Goal: Information Seeking & Learning: Find specific fact

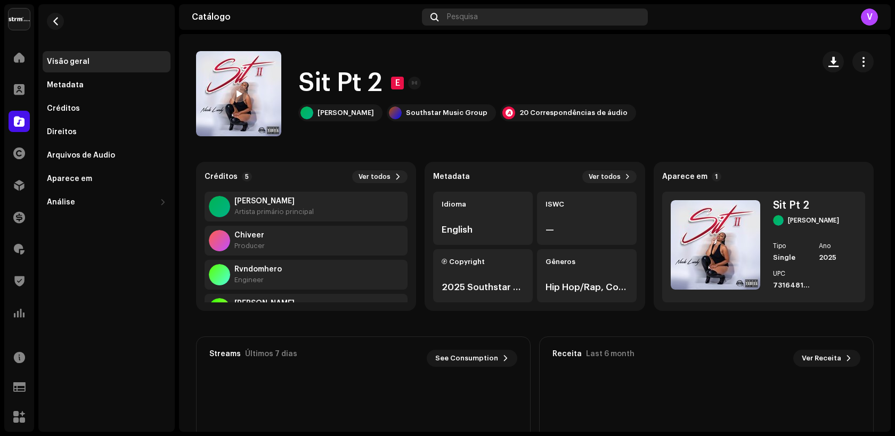
click at [494, 21] on div "Pesquisa" at bounding box center [535, 17] width 226 height 17
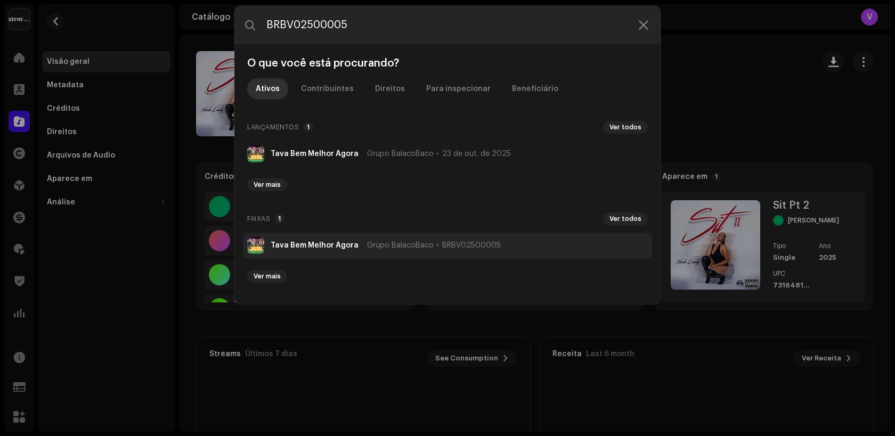
type input "BRBV02500005"
click at [347, 247] on strong "Tava Bem Melhor Agora" at bounding box center [315, 245] width 88 height 9
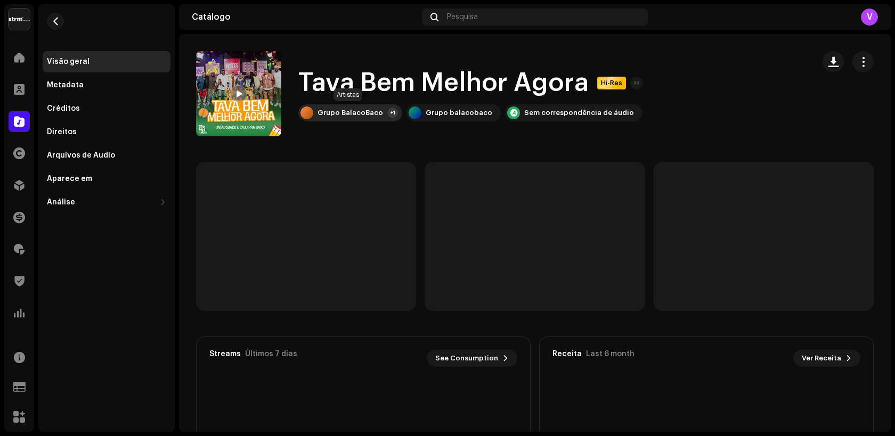
click at [376, 113] on div "Grupo BalacoBaco" at bounding box center [350, 113] width 66 height 9
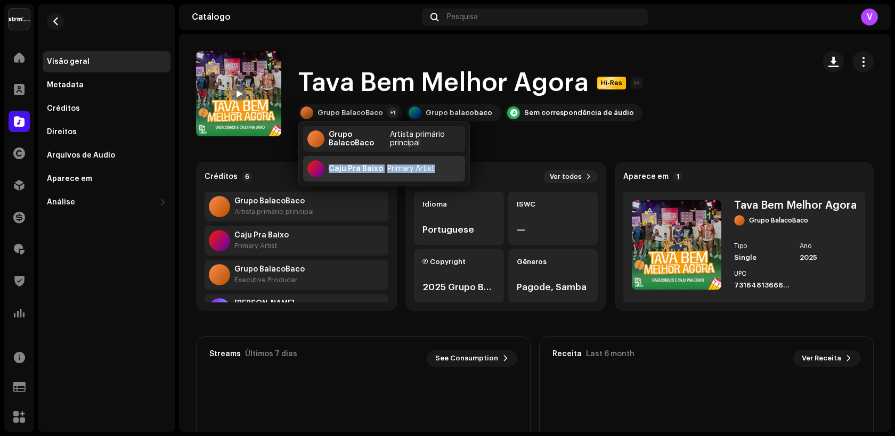
copy div "[PERSON_NAME] Baixo Primary Artist"
drag, startPoint x: 448, startPoint y: 166, endPoint x: 324, endPoint y: 166, distance: 123.6
click at [324, 166] on div "[PERSON_NAME] Baixo Primary Artist" at bounding box center [384, 169] width 162 height 26
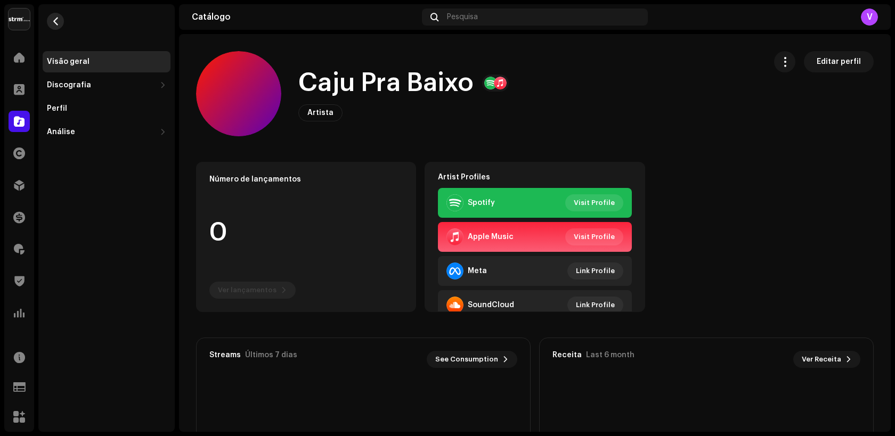
click at [57, 14] on button "button" at bounding box center [55, 21] width 17 height 17
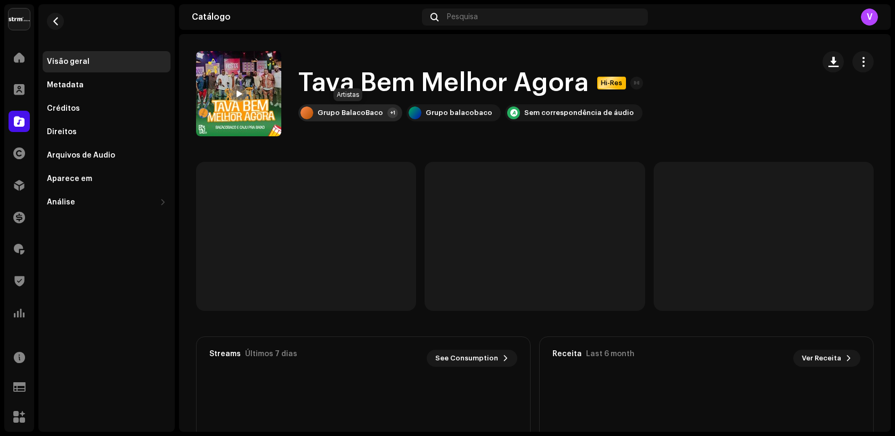
click at [332, 113] on div "Grupo BalacoBaco" at bounding box center [350, 113] width 66 height 9
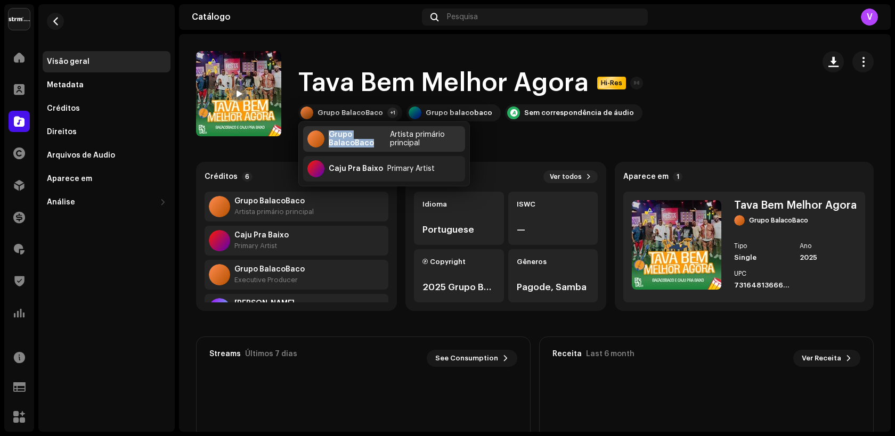
drag, startPoint x: 376, startPoint y: 142, endPoint x: 330, endPoint y: 133, distance: 46.3
click at [330, 133] on div "Grupo BalacoBaco" at bounding box center [357, 139] width 57 height 17
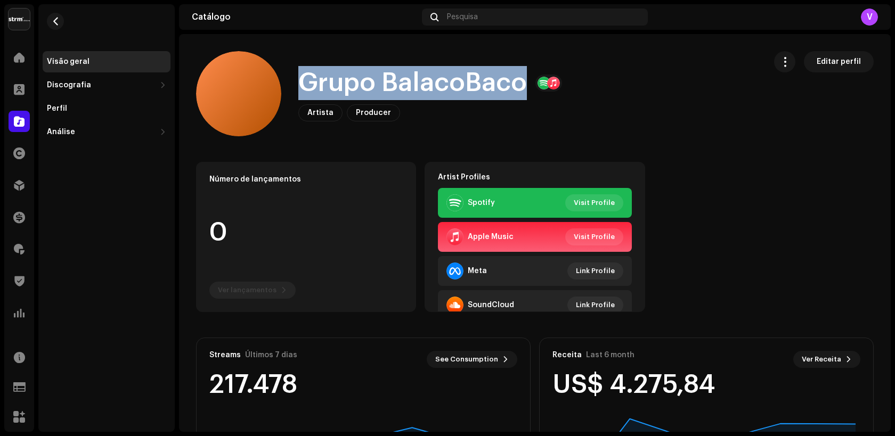
copy h1 "Grupo BalacoBaco"
drag, startPoint x: 299, startPoint y: 85, endPoint x: 521, endPoint y: 87, distance: 222.7
click at [521, 87] on h1 "Grupo BalacoBaco" at bounding box center [412, 83] width 229 height 34
click at [557, 21] on div "Pesquisa" at bounding box center [535, 17] width 226 height 17
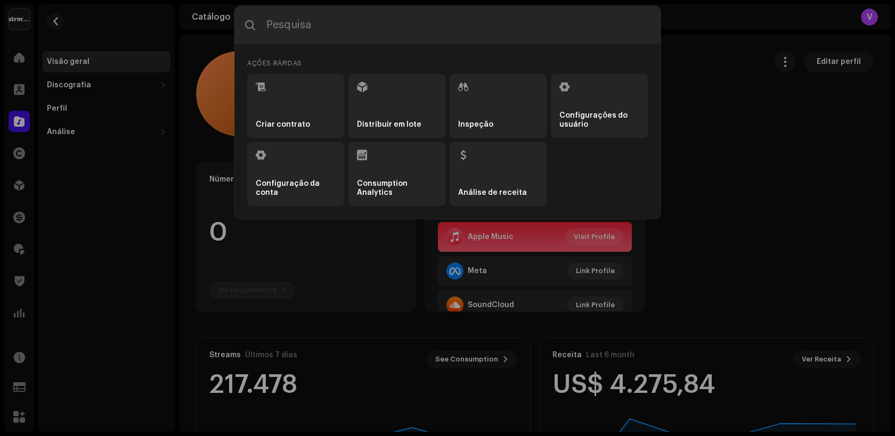
type input "BXMWF2400016"
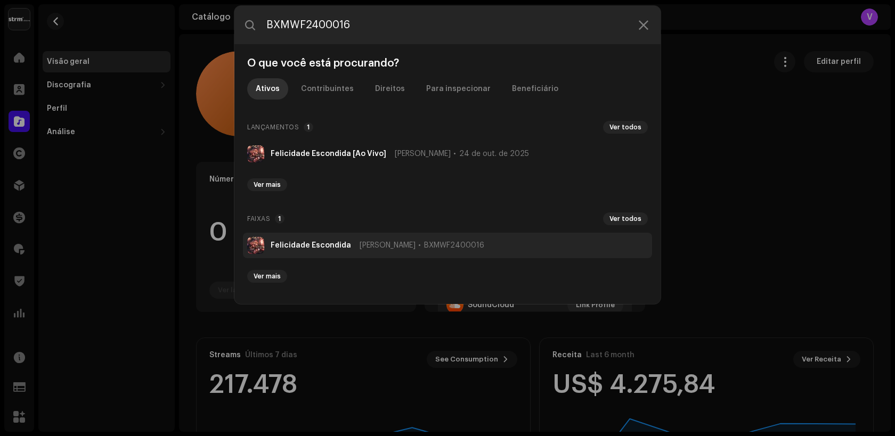
click at [370, 241] on span "[PERSON_NAME]" at bounding box center [388, 245] width 56 height 9
